Goal: Task Accomplishment & Management: Use online tool/utility

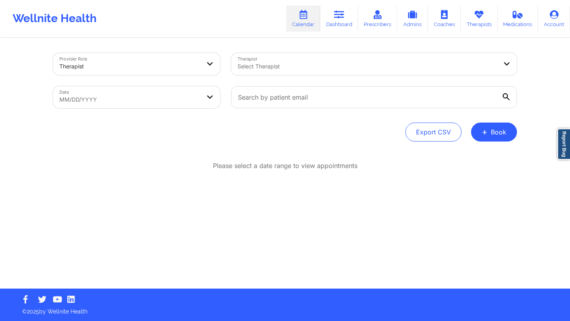
click at [159, 105] on body "Wellnite Health Calendar Dashboard Prescribers Admins Coaches Therapists Medica…" at bounding box center [285, 160] width 570 height 321
select select "2025-8"
select select "2025-9"
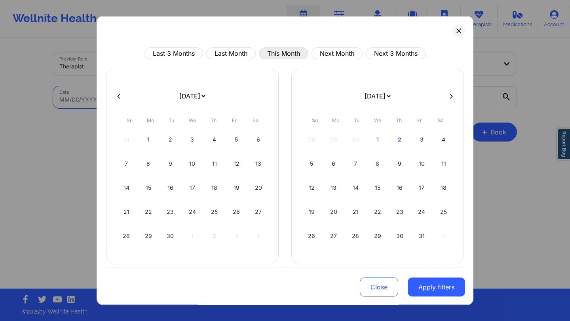
click at [264, 57] on button "This Month" at bounding box center [283, 54] width 49 height 12
select select "2025-9"
select select "2025-10"
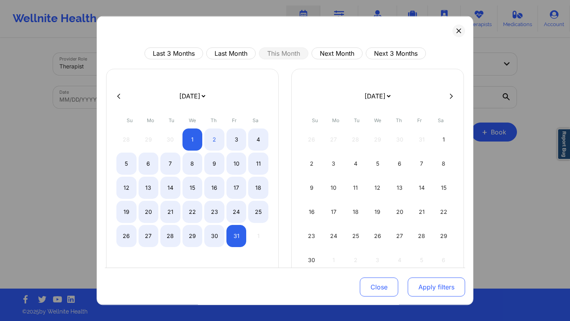
click at [413, 284] on button "Apply filters" at bounding box center [436, 287] width 57 height 19
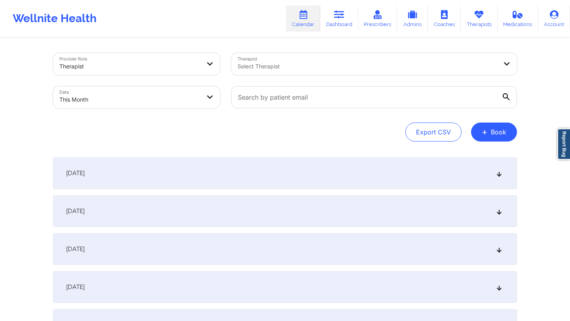
click at [204, 174] on div "[DATE]" at bounding box center [285, 174] width 464 height 32
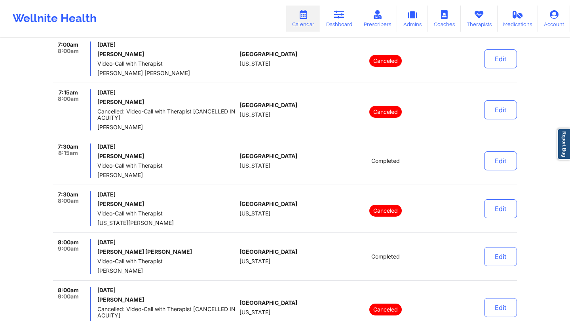
scroll to position [209, 0]
click at [492, 161] on button "Edit" at bounding box center [500, 160] width 33 height 19
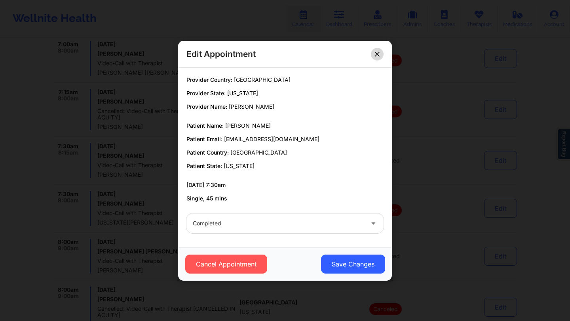
click at [378, 51] on button at bounding box center [377, 54] width 13 height 13
